Goal: Entertainment & Leisure: Consume media (video, audio)

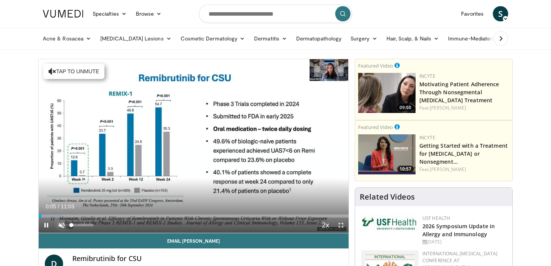
click at [63, 222] on span "Video Player" at bounding box center [61, 225] width 15 height 15
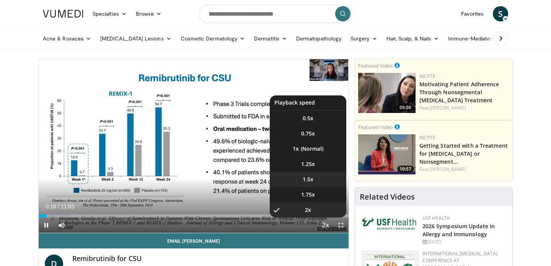
click at [317, 181] on li "1.5x" at bounding box center [308, 179] width 76 height 15
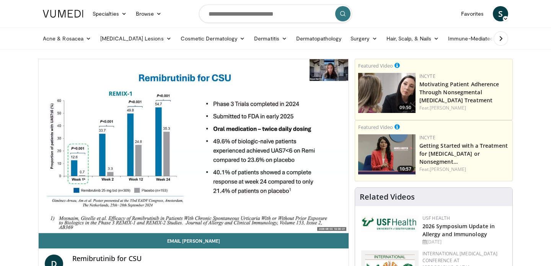
click at [318, 218] on button "Playback Rate" at bounding box center [325, 225] width 15 height 15
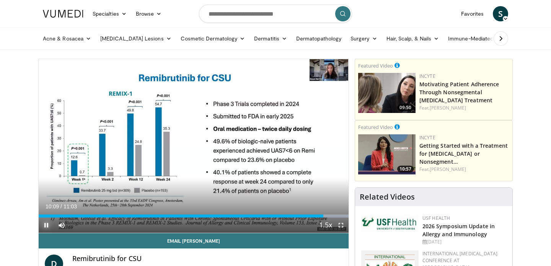
click at [46, 225] on span "Video Player" at bounding box center [46, 225] width 15 height 15
click at [48, 226] on span "Video Player" at bounding box center [46, 225] width 15 height 15
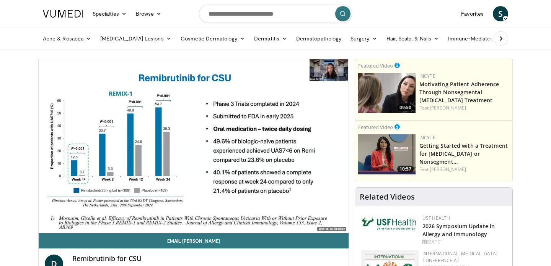
click at [39, 218] on button "Pause" at bounding box center [46, 225] width 15 height 15
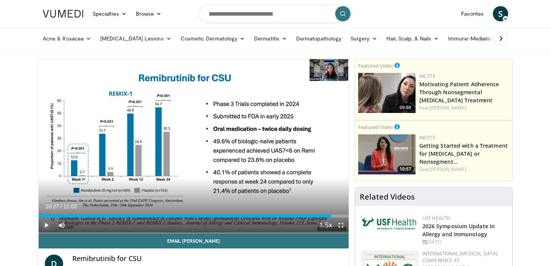
click at [48, 225] on span "Video Player" at bounding box center [46, 225] width 15 height 15
